Goal: Information Seeking & Learning: Find specific fact

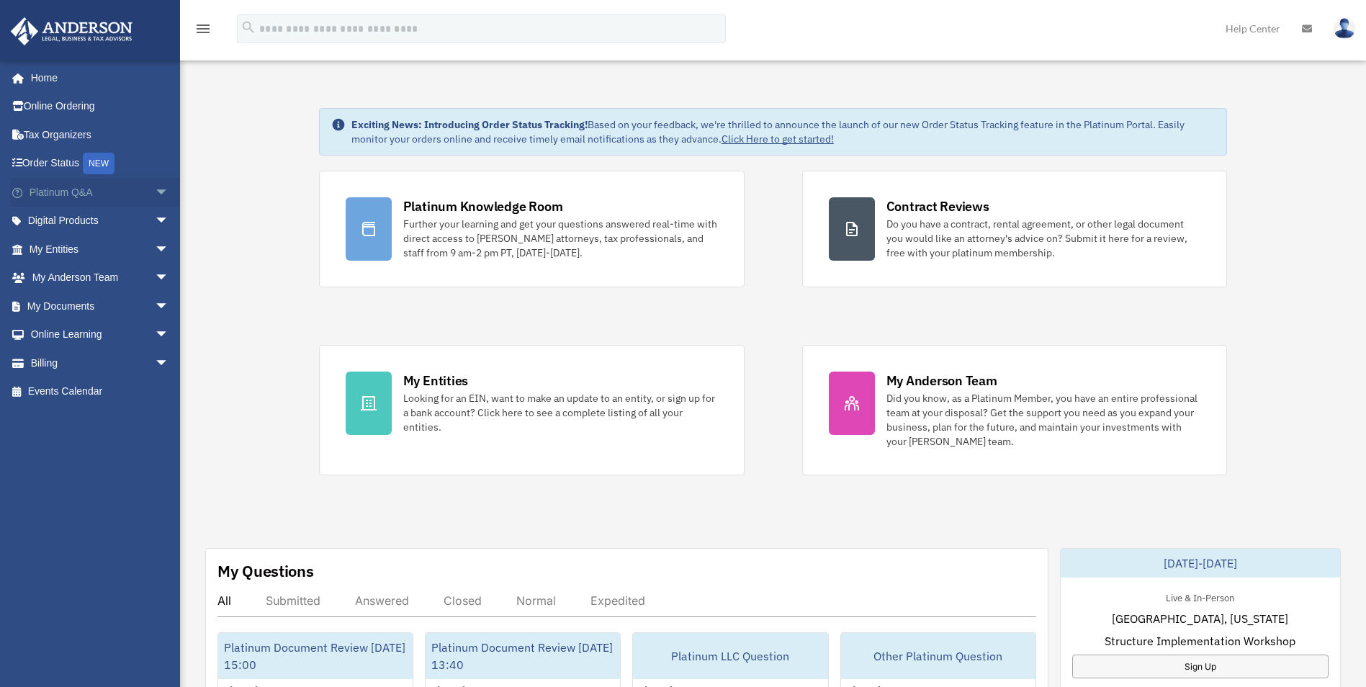
click at [47, 199] on link "Platinum Q&A arrow_drop_down" at bounding box center [100, 192] width 181 height 29
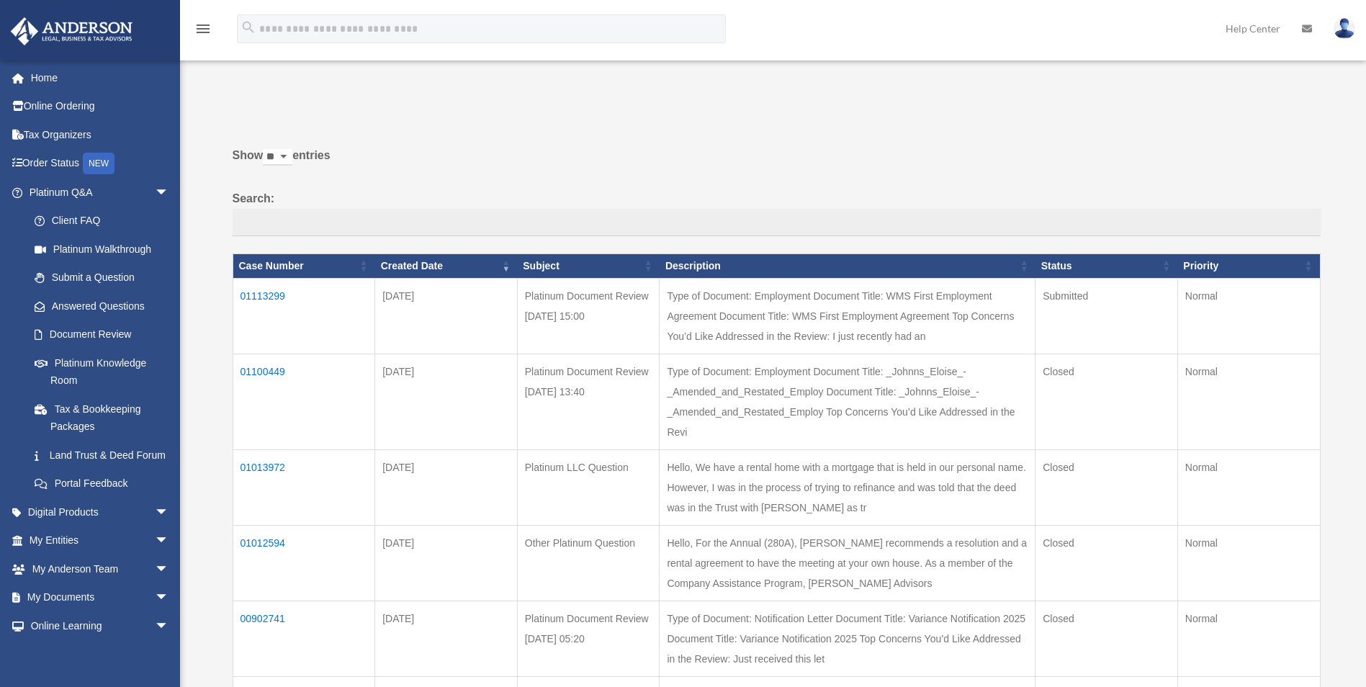
click at [277, 300] on td "01113299" at bounding box center [304, 316] width 143 height 76
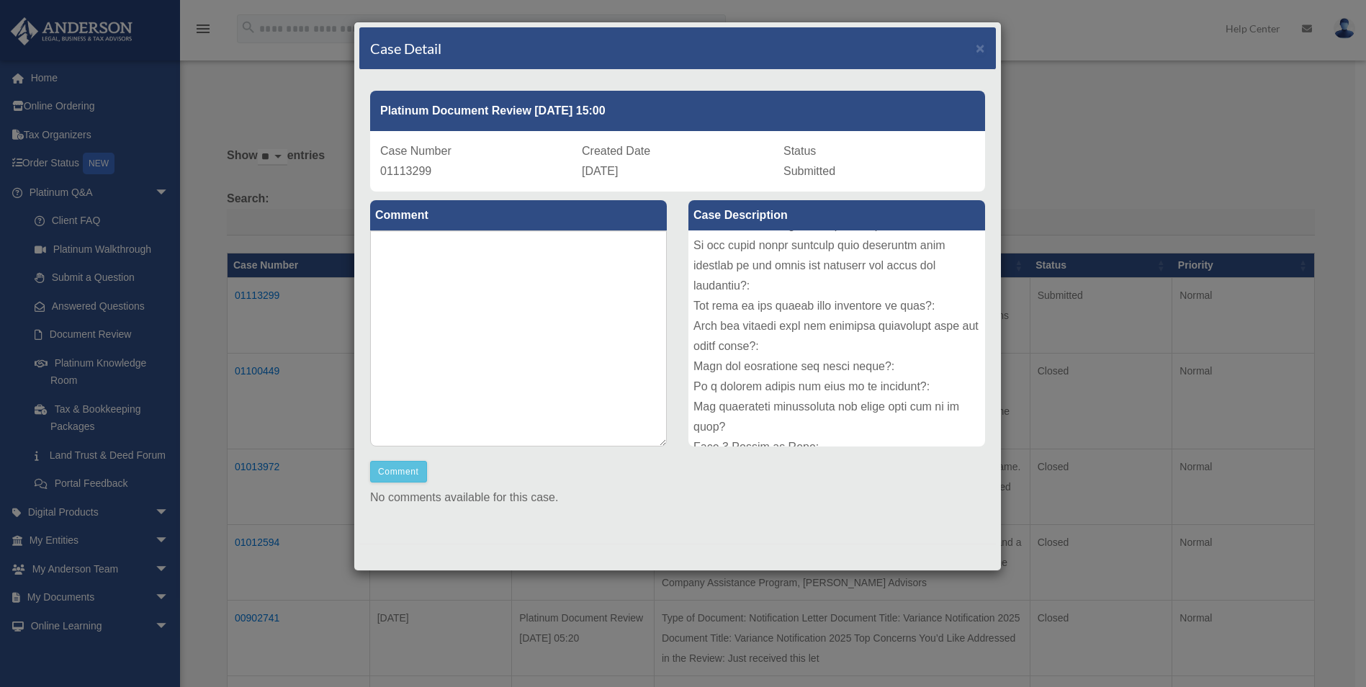
scroll to position [500, 0]
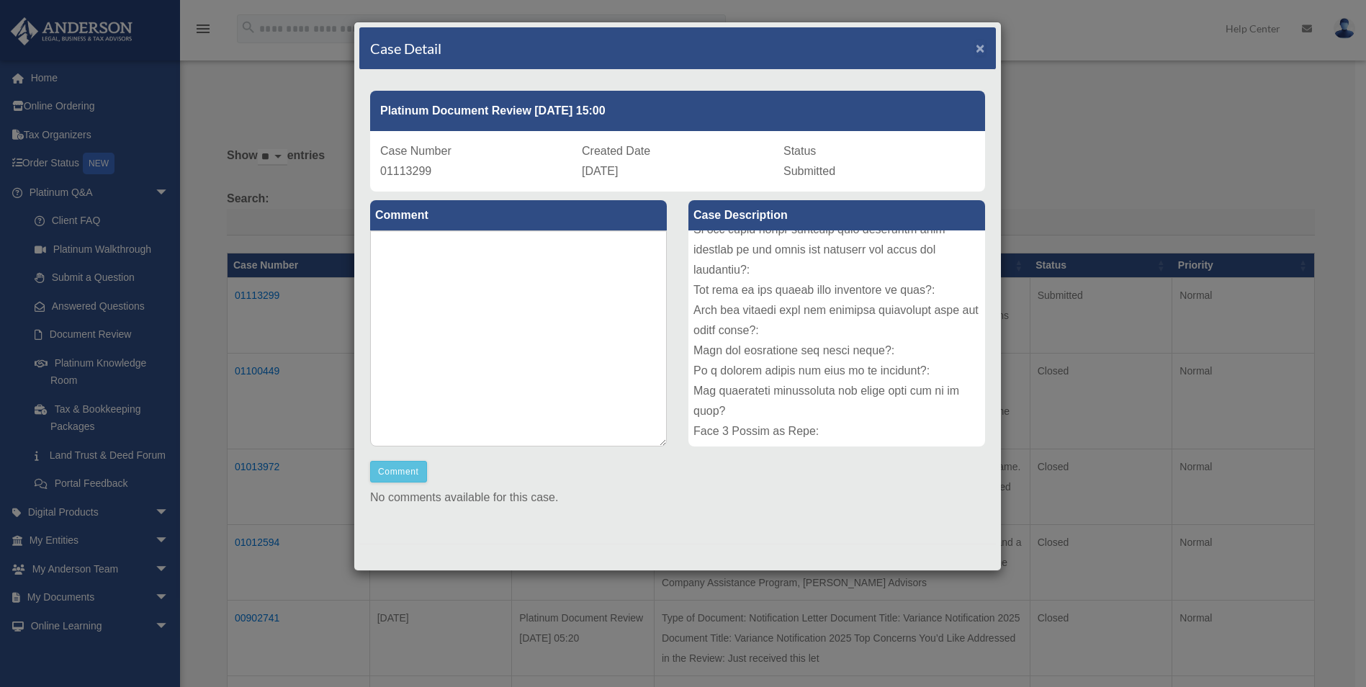
click at [976, 44] on span "×" at bounding box center [980, 48] width 9 height 17
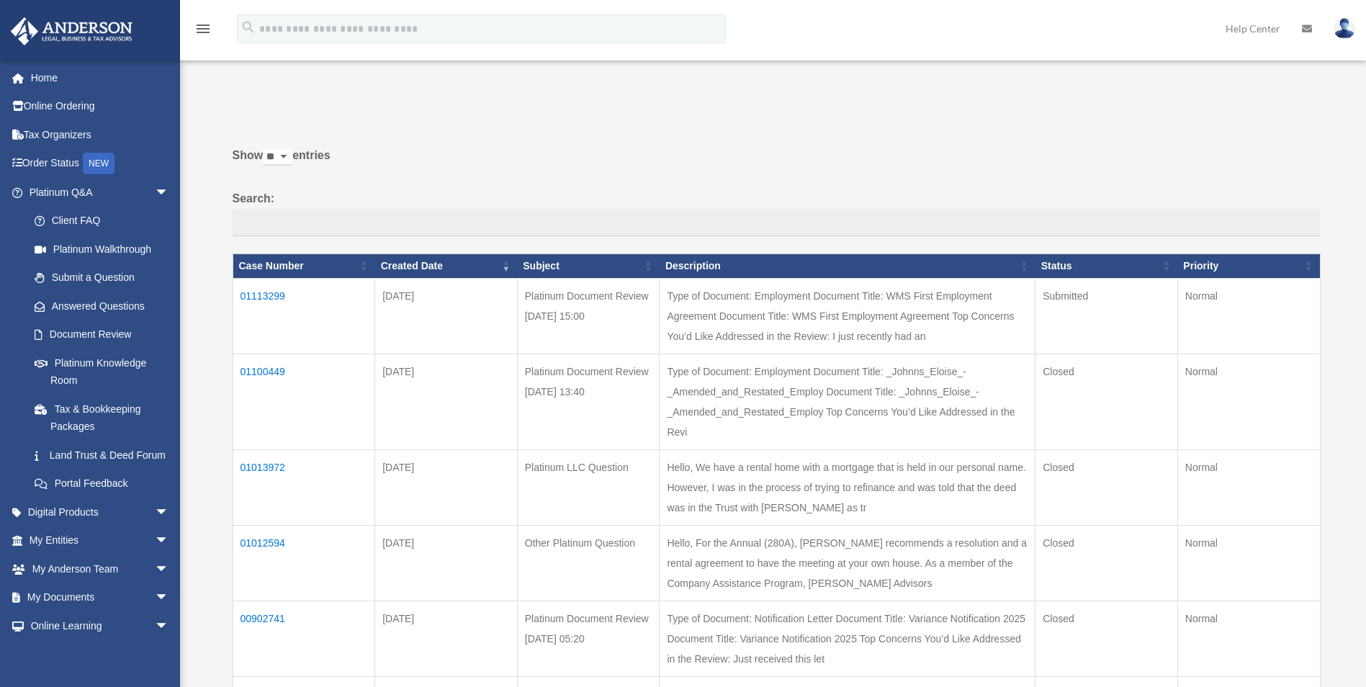
click at [1342, 30] on img at bounding box center [1345, 28] width 22 height 21
click at [1087, 123] on link "Logout" at bounding box center [1128, 126] width 144 height 30
